Goal: Check status: Check status

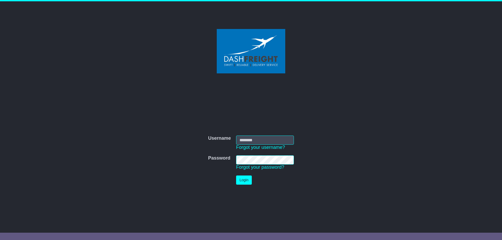
type input "**********"
click at [242, 180] on button "Login" at bounding box center [244, 180] width 16 height 9
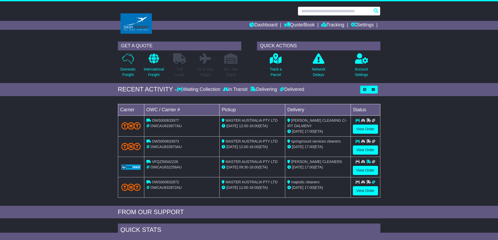
click at [324, 13] on input "text" at bounding box center [339, 11] width 83 height 9
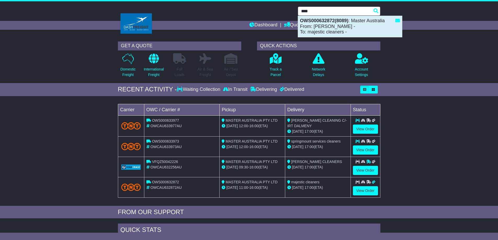
click at [316, 23] on div "OWS000632872(8089) : Master Australia From: johnny - To: majestic cleaners -" at bounding box center [350, 26] width 104 height 21
type input "**********"
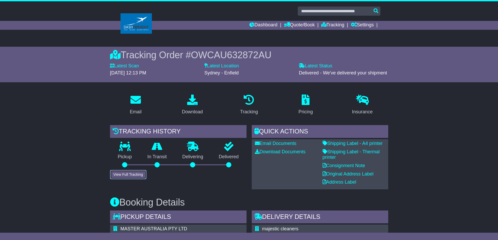
click at [140, 174] on button "View Full Tracking" at bounding box center [128, 174] width 36 height 9
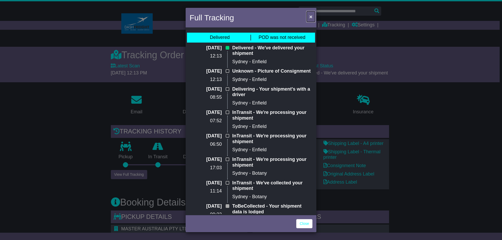
click at [312, 19] on span "×" at bounding box center [310, 17] width 3 height 6
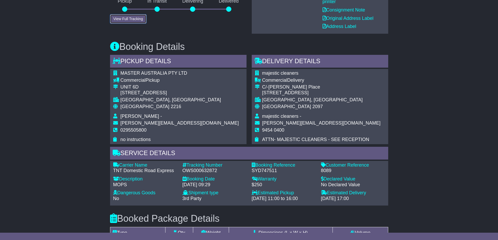
scroll to position [157, 0]
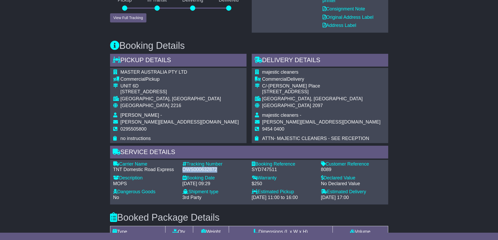
drag, startPoint x: 214, startPoint y: 170, endPoint x: 183, endPoint y: 170, distance: 30.9
click at [183, 170] on div "OWS000632872" at bounding box center [214, 170] width 64 height 6
copy div "OWS000632872"
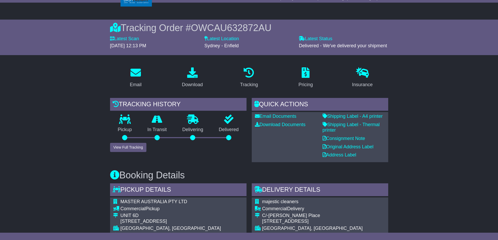
scroll to position [0, 0]
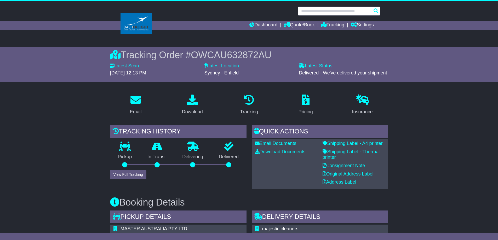
click at [314, 12] on input "text" at bounding box center [339, 11] width 83 height 9
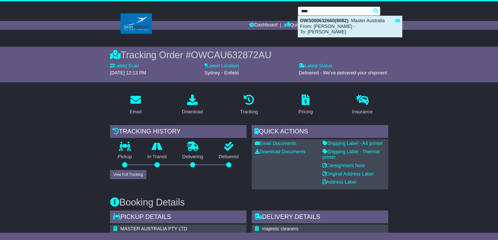
click at [326, 20] on strong "OWS000632660(8082)" at bounding box center [324, 20] width 48 height 5
type input "**********"
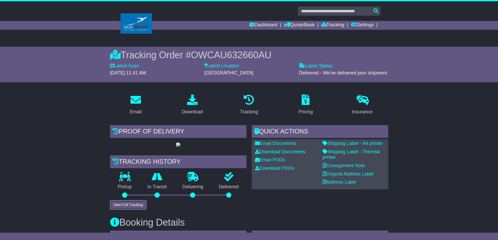
click at [134, 210] on button "View Full Tracking" at bounding box center [128, 205] width 36 height 9
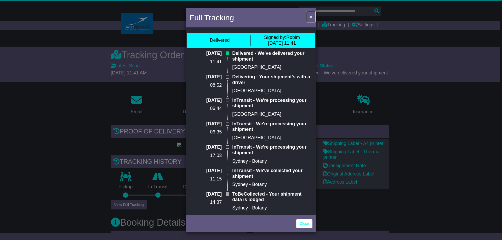
click at [311, 17] on span "×" at bounding box center [310, 17] width 3 height 6
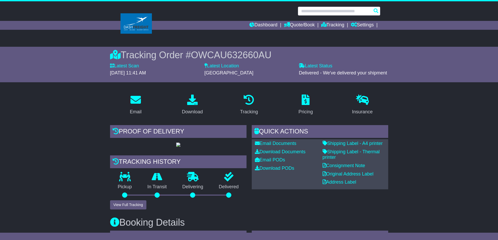
click at [314, 9] on input "text" at bounding box center [339, 11] width 83 height 9
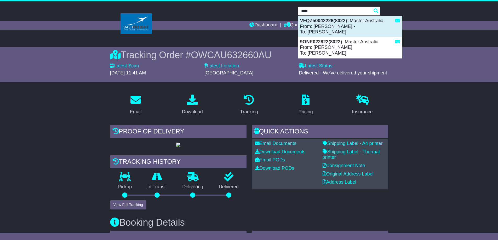
click at [330, 28] on div "VFQZ50042226(8022) : Master Australia From: johnny - To: LOUISE GAI" at bounding box center [350, 26] width 104 height 21
type input "**********"
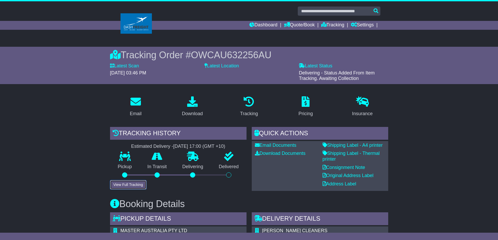
click at [134, 185] on button "View Full Tracking" at bounding box center [128, 184] width 36 height 9
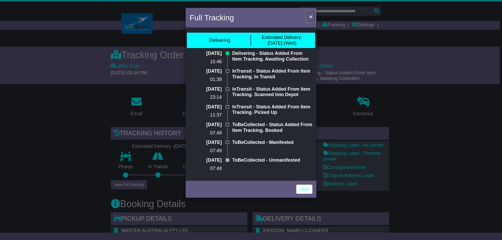
click at [311, 16] on span "×" at bounding box center [310, 17] width 3 height 6
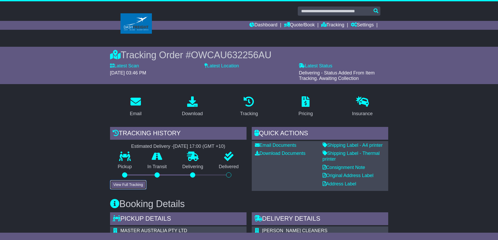
click at [120, 182] on button "View Full Tracking" at bounding box center [128, 184] width 36 height 9
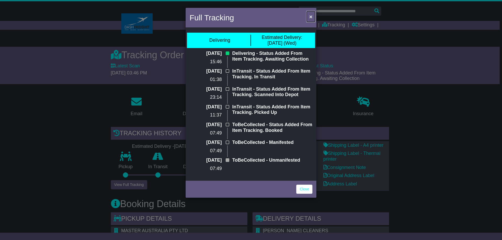
click at [310, 18] on span "×" at bounding box center [310, 17] width 3 height 6
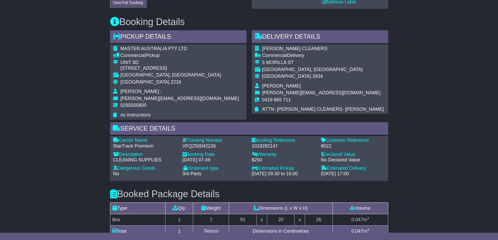
scroll to position [183, 0]
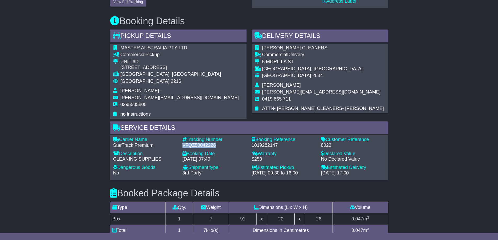
drag, startPoint x: 220, startPoint y: 144, endPoint x: 183, endPoint y: 145, distance: 36.9
click at [183, 145] on div "VFQZ50042226" at bounding box center [214, 146] width 64 height 6
copy div "VFQZ50042226"
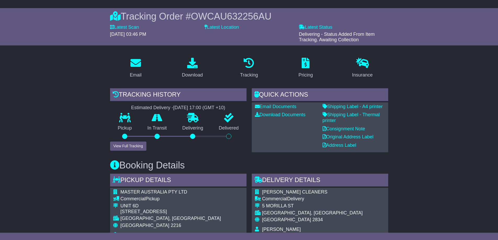
scroll to position [0, 0]
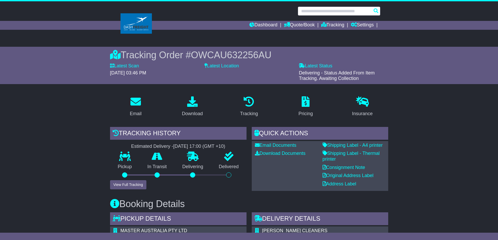
click at [307, 13] on input "text" at bounding box center [339, 11] width 83 height 9
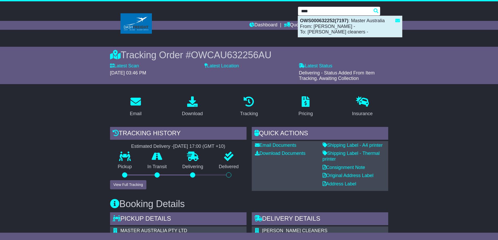
click at [323, 29] on div "OWS000632252(7197) : Master Australia From: johnny - To: bayton cleaners -" at bounding box center [350, 26] width 104 height 21
type input "**********"
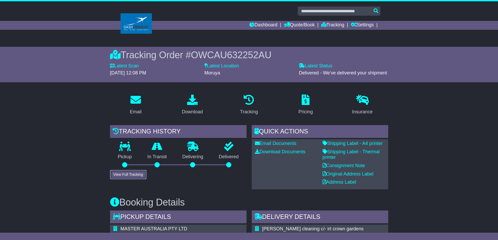
click at [137, 172] on button "View Full Tracking" at bounding box center [128, 174] width 36 height 9
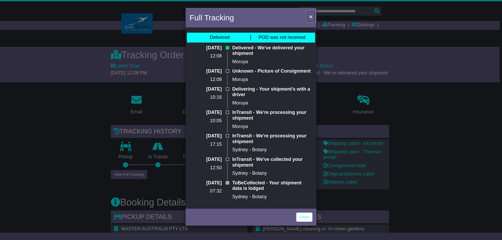
click at [309, 16] on span "×" at bounding box center [310, 17] width 3 height 6
